Goal: Navigation & Orientation: Find specific page/section

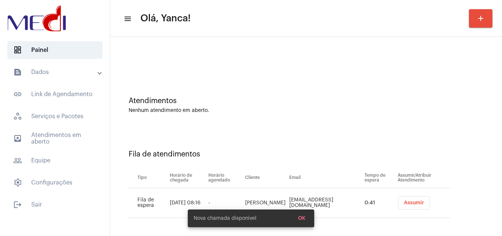
scroll to position [10, 0]
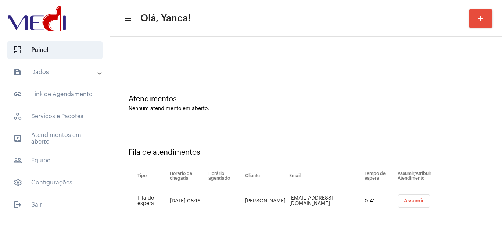
drag, startPoint x: 242, startPoint y: 132, endPoint x: 111, endPoint y: 104, distance: 133.7
click at [240, 133] on div "Fila de atendimentos Tipo Horário de chegada Horário agendado Cliente Email Tem…" at bounding box center [306, 179] width 384 height 106
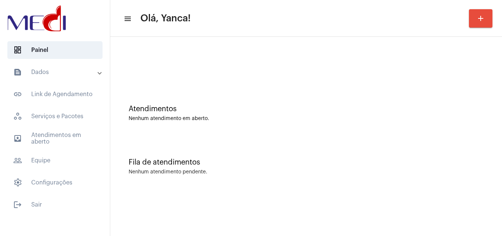
drag, startPoint x: 60, startPoint y: 133, endPoint x: 150, endPoint y: 142, distance: 90.4
click at [60, 134] on span "outbox_outline Atendimentos em aberto" at bounding box center [54, 138] width 95 height 18
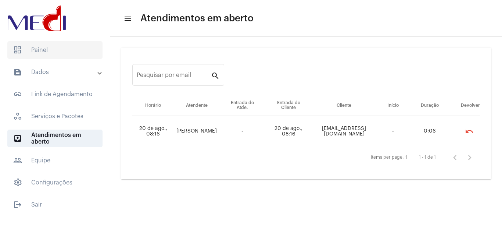
click at [60, 51] on span "dashboard Painel" at bounding box center [54, 50] width 95 height 18
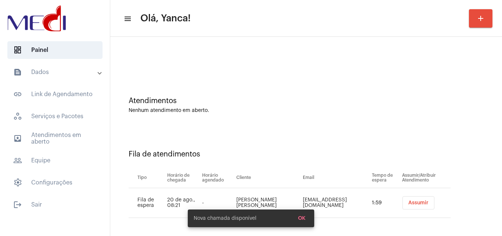
scroll to position [10, 0]
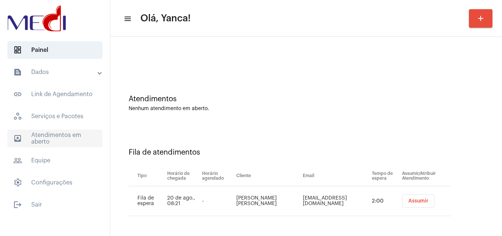
click at [55, 134] on span "outbox_outline Atendimentos em aberto" at bounding box center [54, 138] width 95 height 18
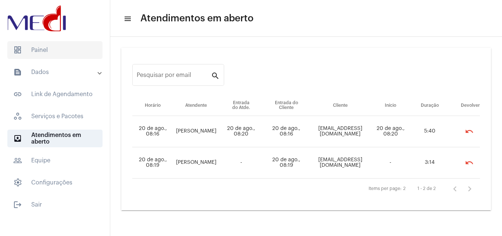
click at [55, 51] on span "dashboard Painel" at bounding box center [54, 50] width 95 height 18
